Goal: Entertainment & Leisure: Consume media (video, audio)

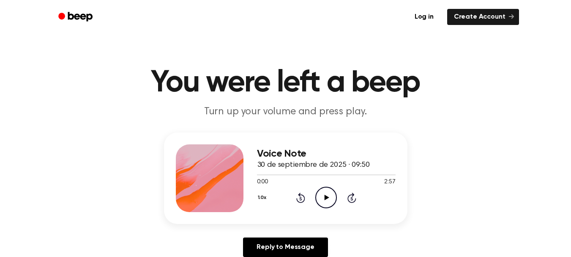
click at [328, 192] on icon "Play Audio" at bounding box center [326, 197] width 22 height 22
click at [282, 175] on div at bounding box center [275, 174] width 37 height 1
click at [324, 198] on icon "Pause Audio" at bounding box center [326, 197] width 22 height 22
drag, startPoint x: 324, startPoint y: 174, endPoint x: 250, endPoint y: 177, distance: 74.0
click at [250, 177] on div "Voice Note 30 de septiembre de 2025 · 09:50 1:29 2:57 Your browser does not sup…" at bounding box center [285, 177] width 243 height 91
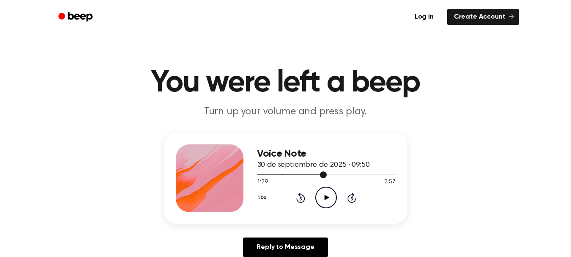
click at [257, 175] on div at bounding box center [292, 174] width 70 height 1
click at [325, 197] on icon at bounding box center [327, 196] width 5 height 5
click at [325, 197] on icon at bounding box center [326, 196] width 4 height 5
click at [325, 197] on icon at bounding box center [327, 196] width 5 height 5
